Goal: Task Accomplishment & Management: Manage account settings

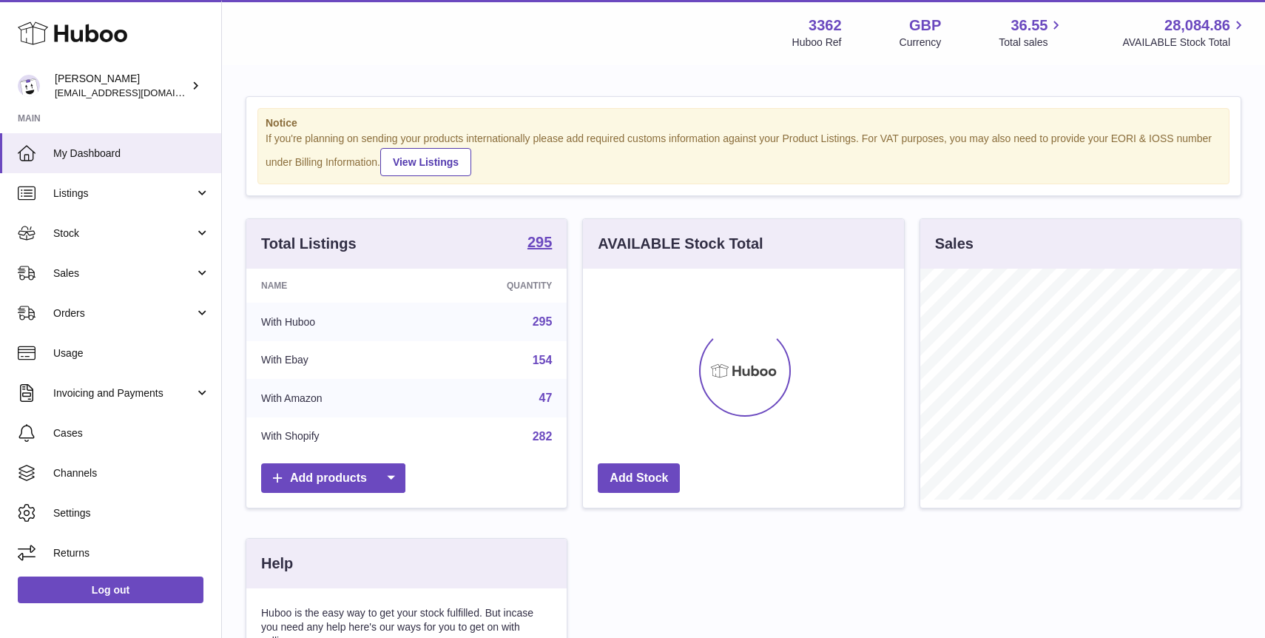
scroll to position [231, 320]
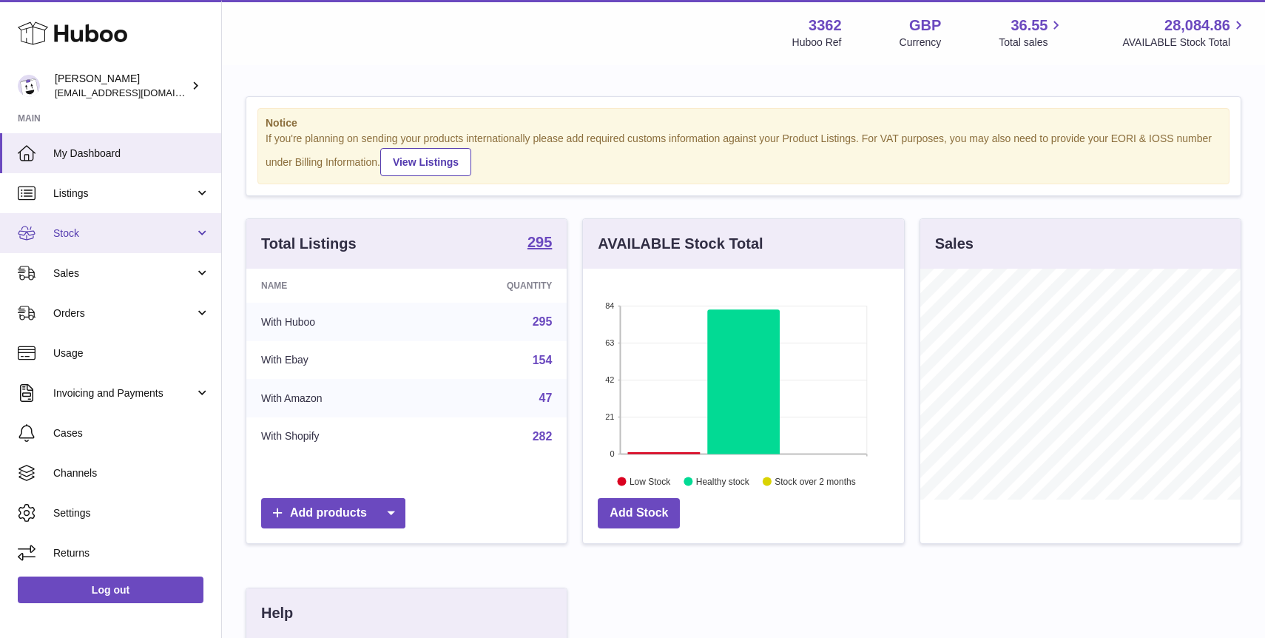
click at [95, 243] on link "Stock" at bounding box center [110, 233] width 221 height 40
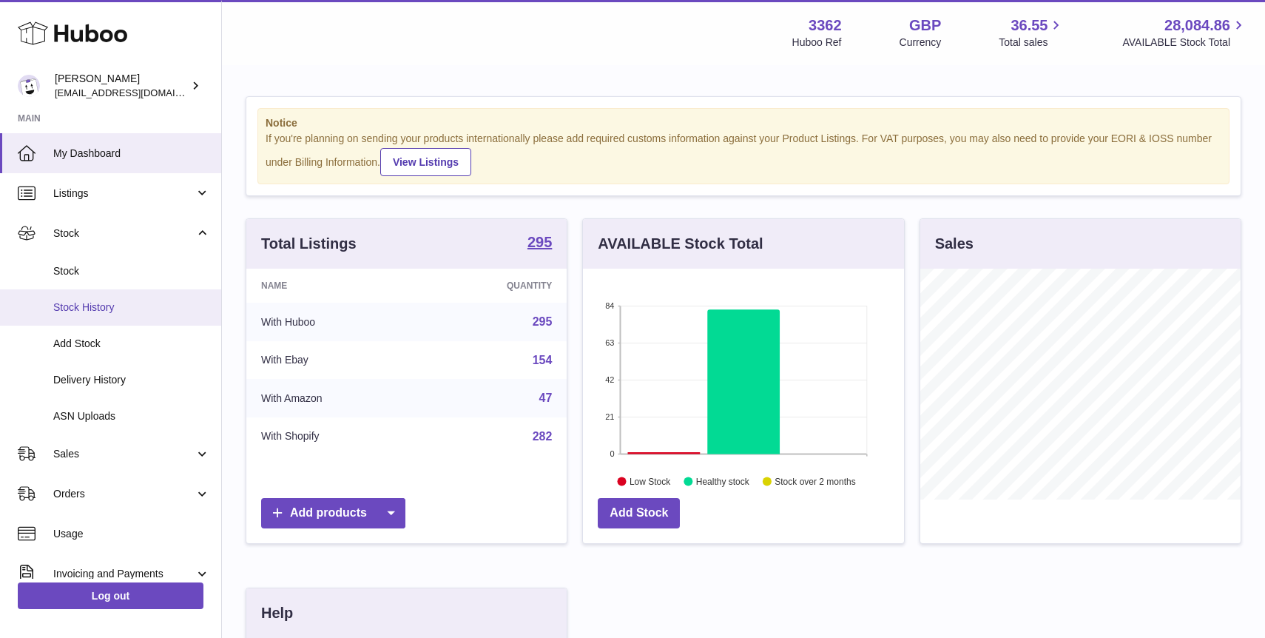
click at [109, 292] on link "Stock History" at bounding box center [110, 307] width 221 height 36
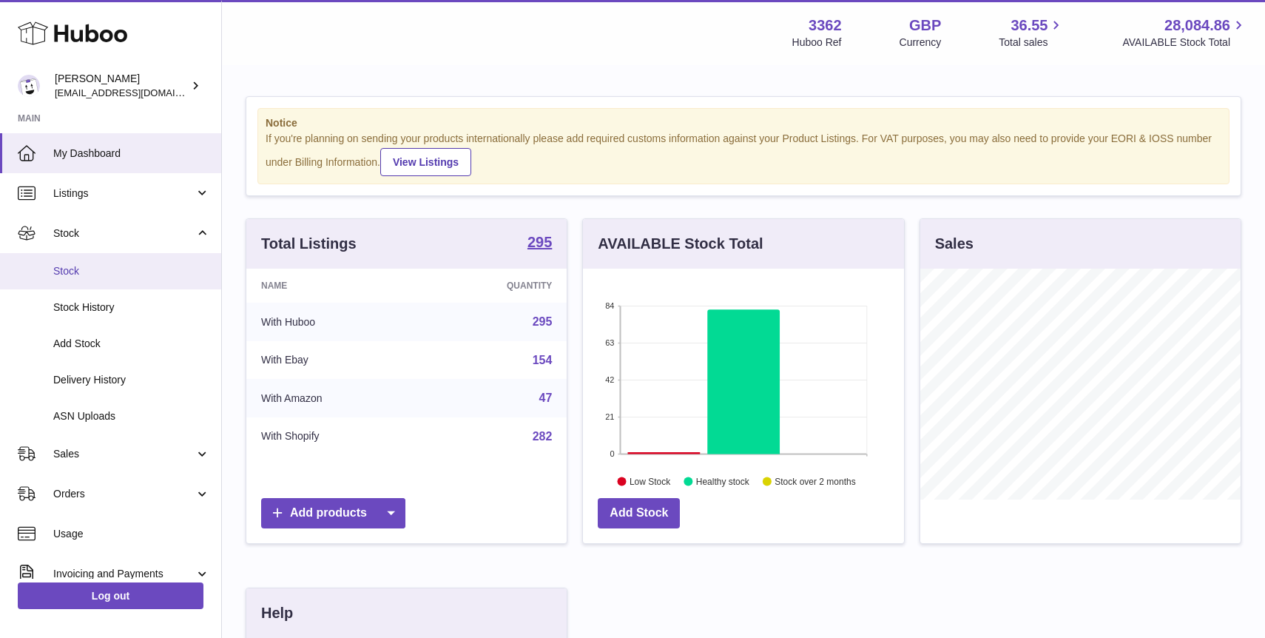
click at [110, 268] on span "Stock" at bounding box center [131, 271] width 157 height 14
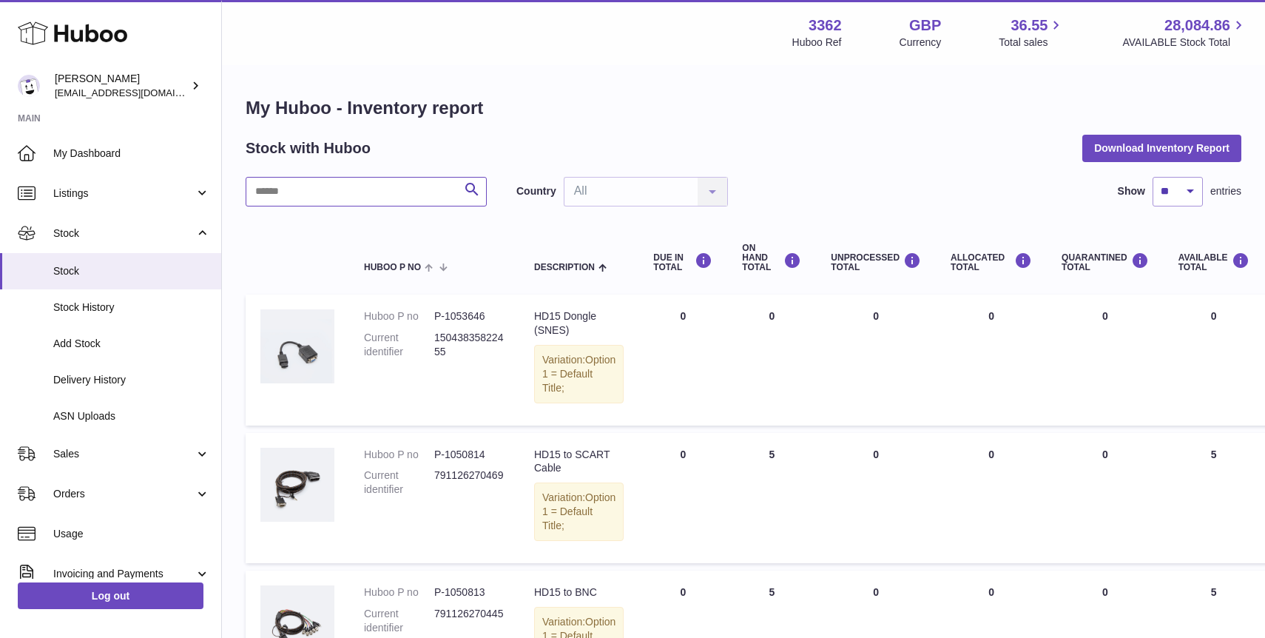
click at [371, 189] on input "text" at bounding box center [366, 192] width 241 height 30
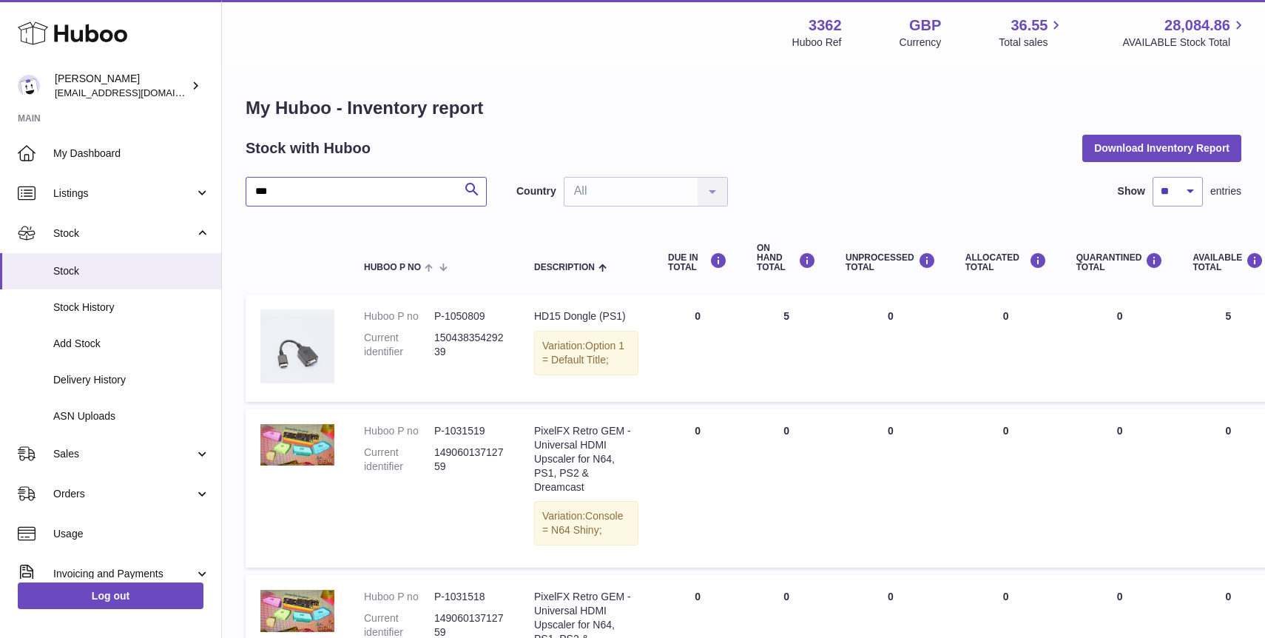
type input "***"
click at [121, 455] on span "Sales" at bounding box center [123, 454] width 141 height 14
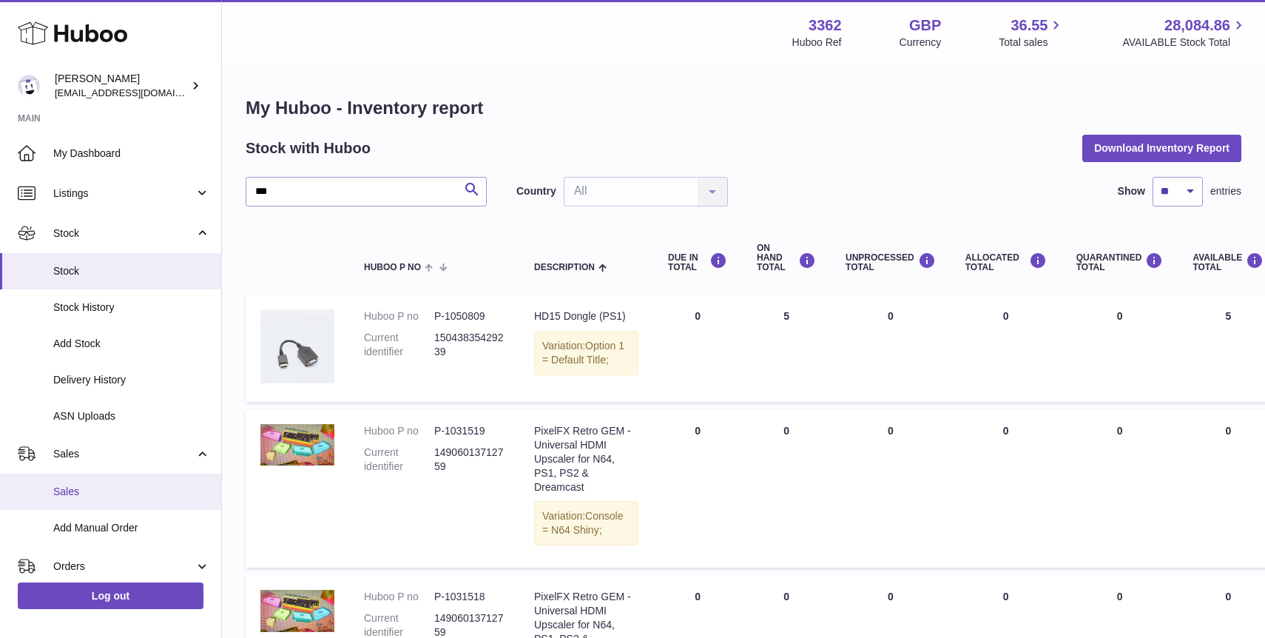
click at [117, 497] on span "Sales" at bounding box center [131, 492] width 157 height 14
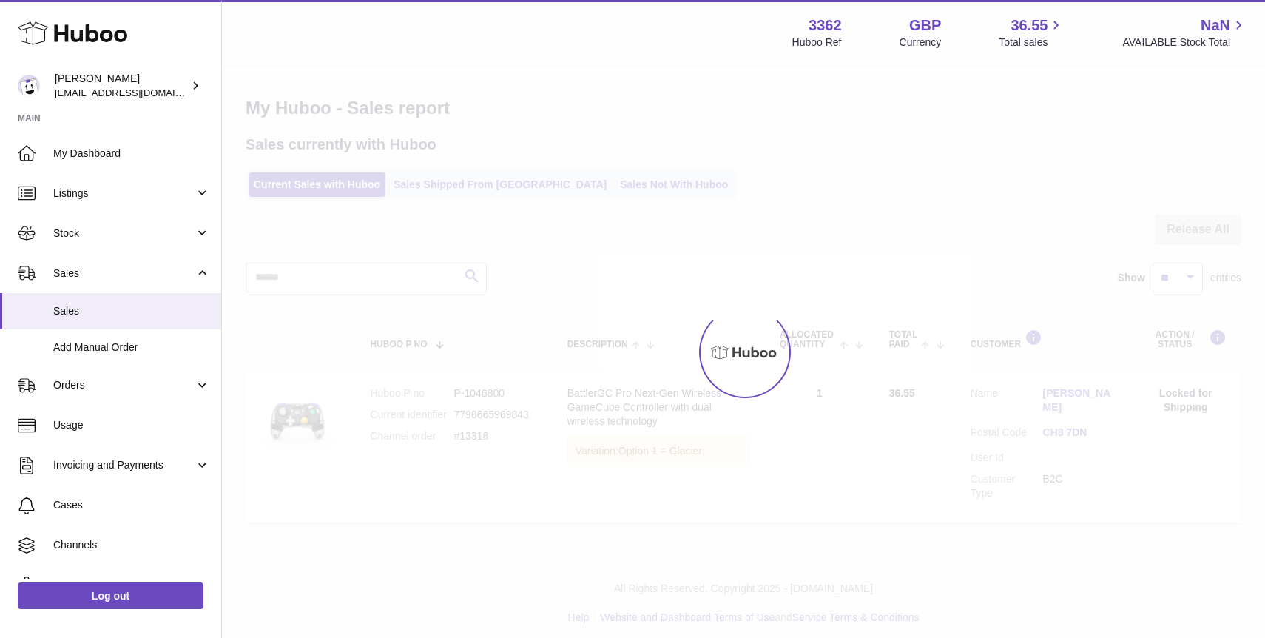
drag, startPoint x: 602, startPoint y: 197, endPoint x: 615, endPoint y: 194, distance: 12.9
click at [615, 194] on div "Menu Huboo 3362 Huboo Ref GBP Currency 36.55 Total sales NaN AVAILABLE Stock To…" at bounding box center [743, 279] width 1043 height 559
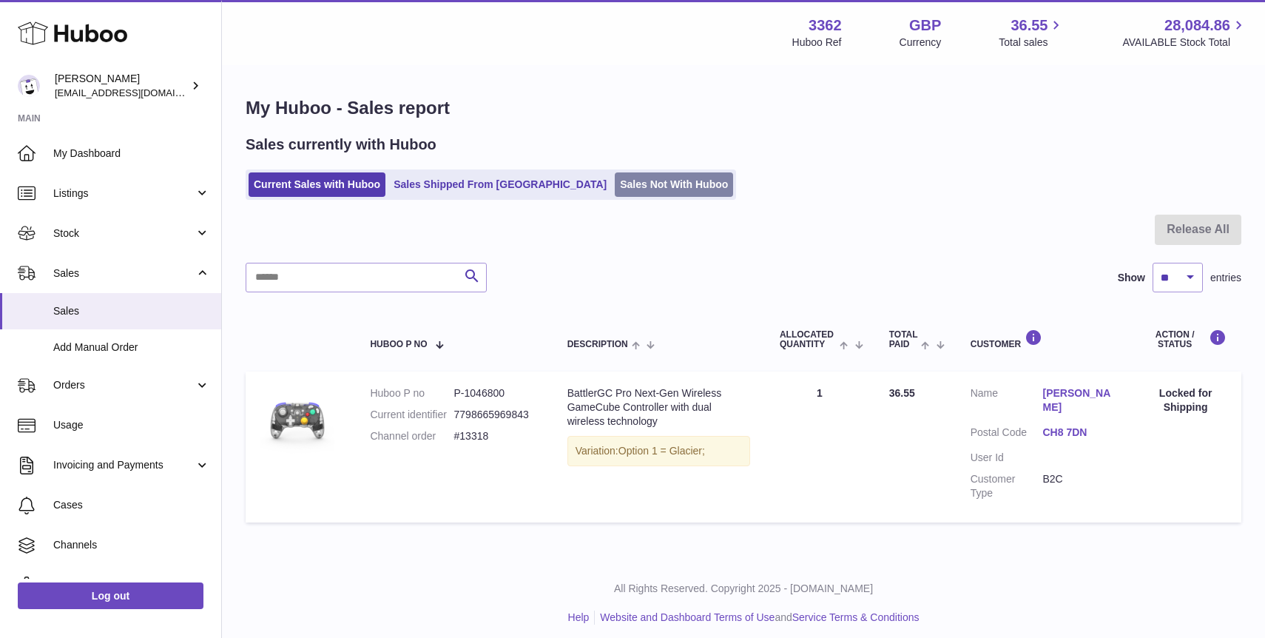
click at [615, 179] on link "Sales Not With Huboo" at bounding box center [674, 184] width 118 height 24
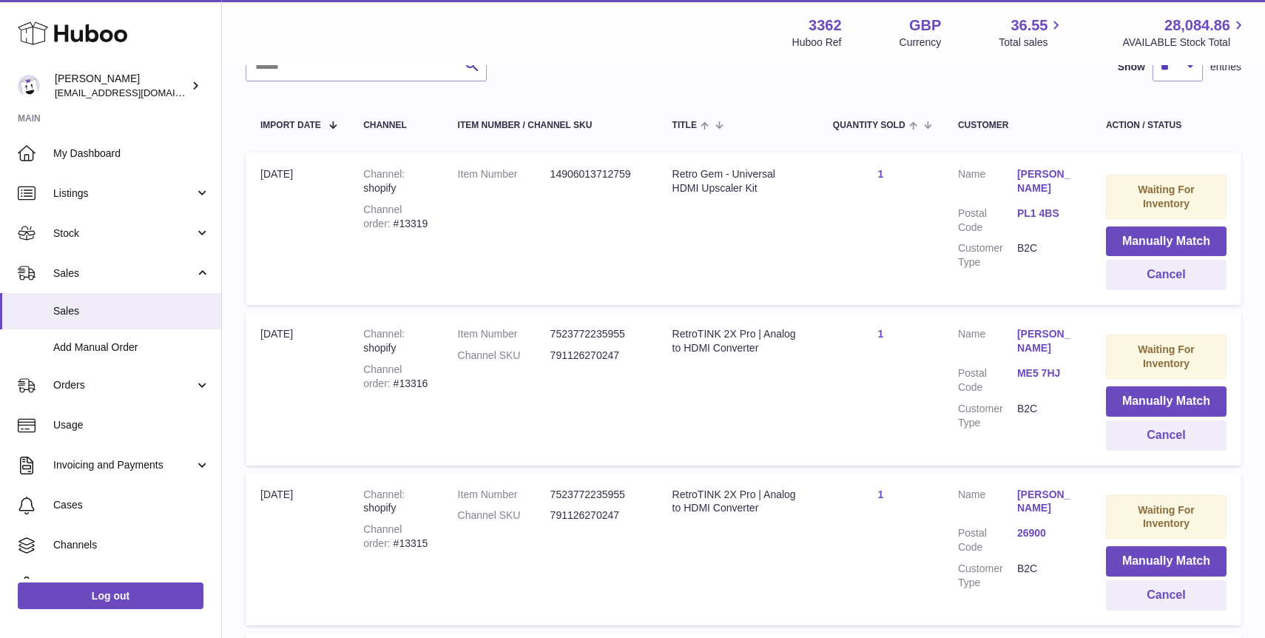
scroll to position [242, 0]
click at [1140, 274] on button "Cancel" at bounding box center [1166, 275] width 121 height 30
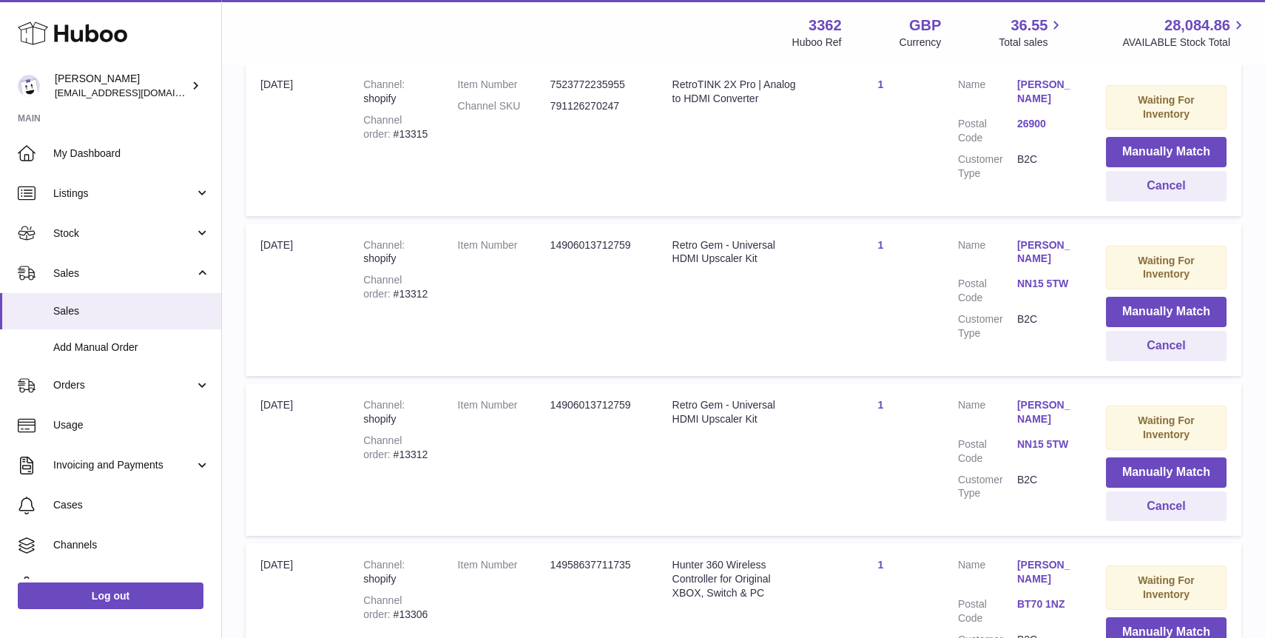
scroll to position [494, 0]
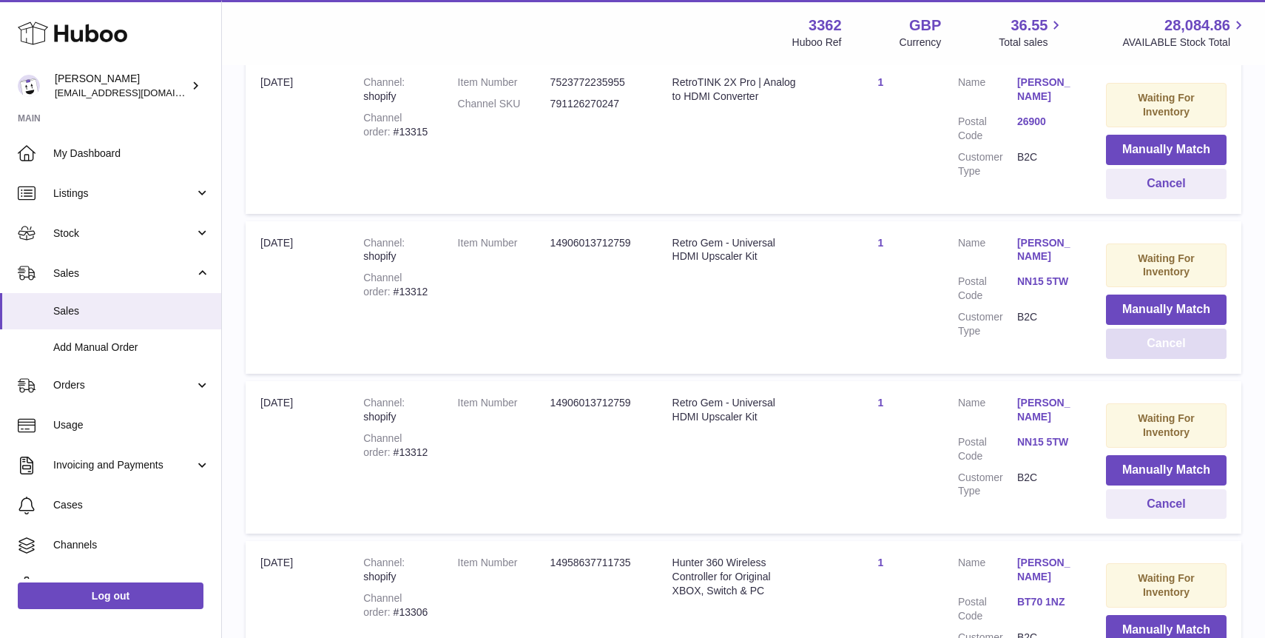
click at [1151, 350] on button "Cancel" at bounding box center [1166, 344] width 121 height 30
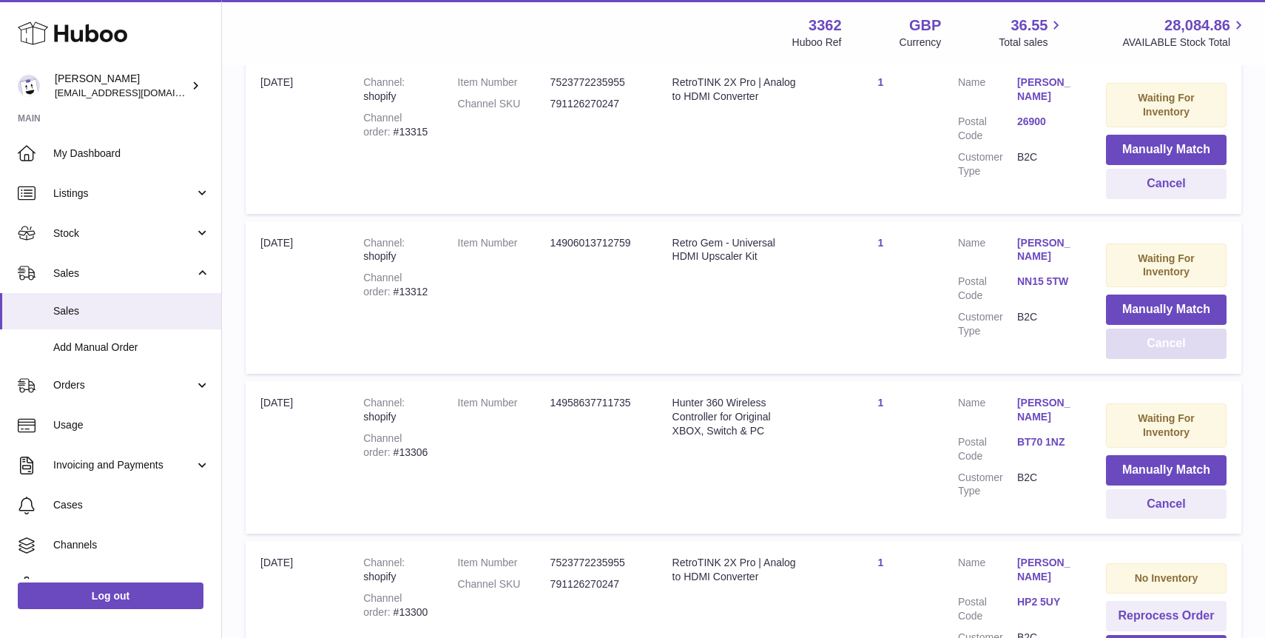
click at [1151, 350] on button "Cancel" at bounding box center [1166, 344] width 121 height 30
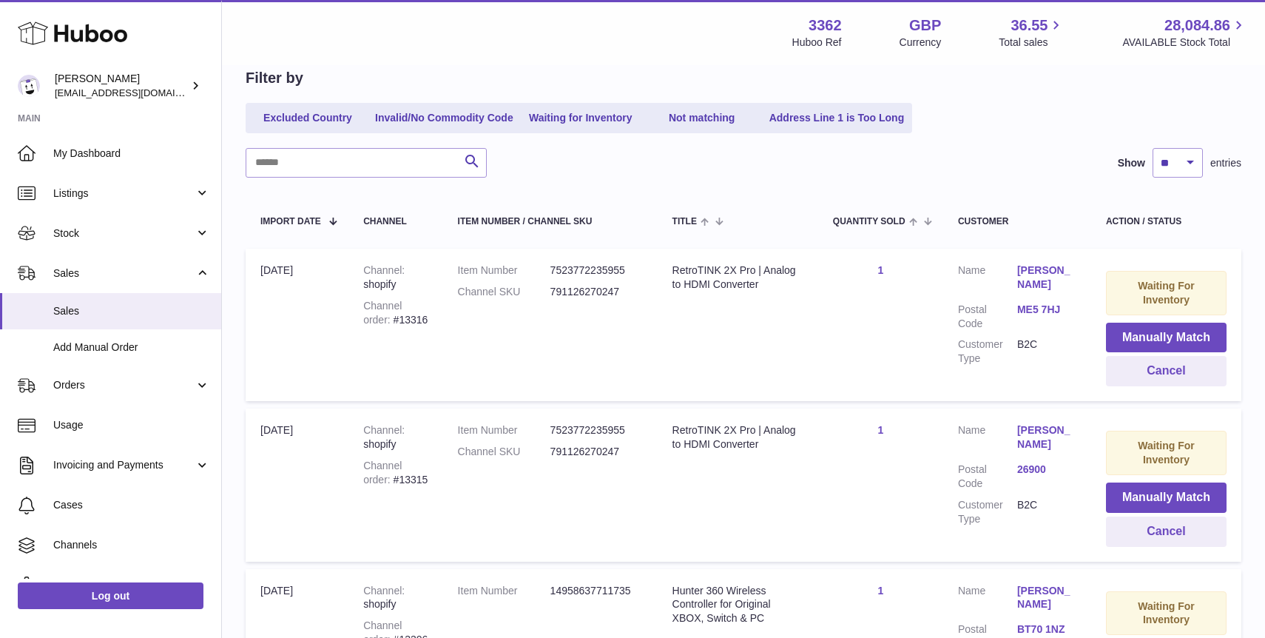
scroll to position [0, 0]
